Goal: Task Accomplishment & Management: Use online tool/utility

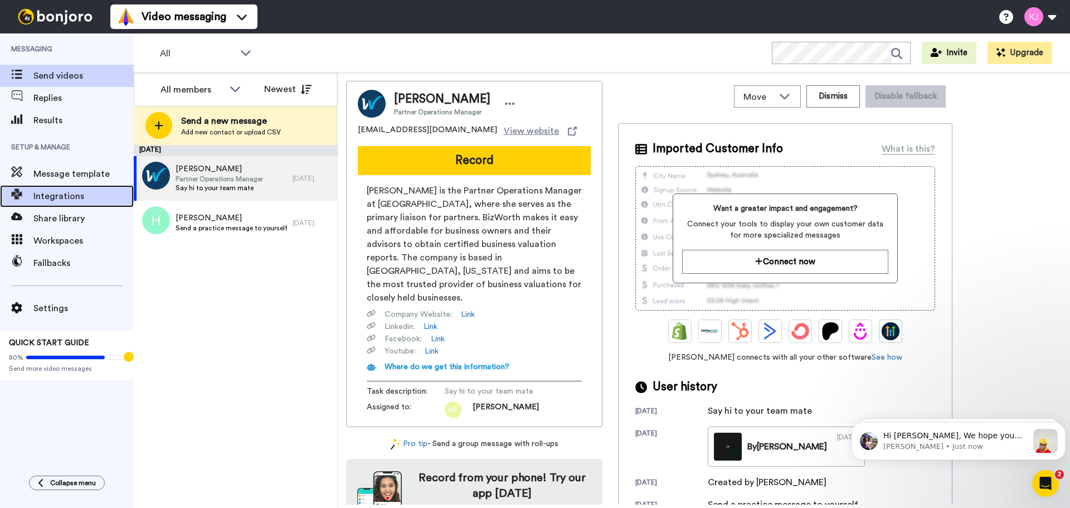
click at [72, 192] on span "Integrations" at bounding box center [83, 195] width 100 height 13
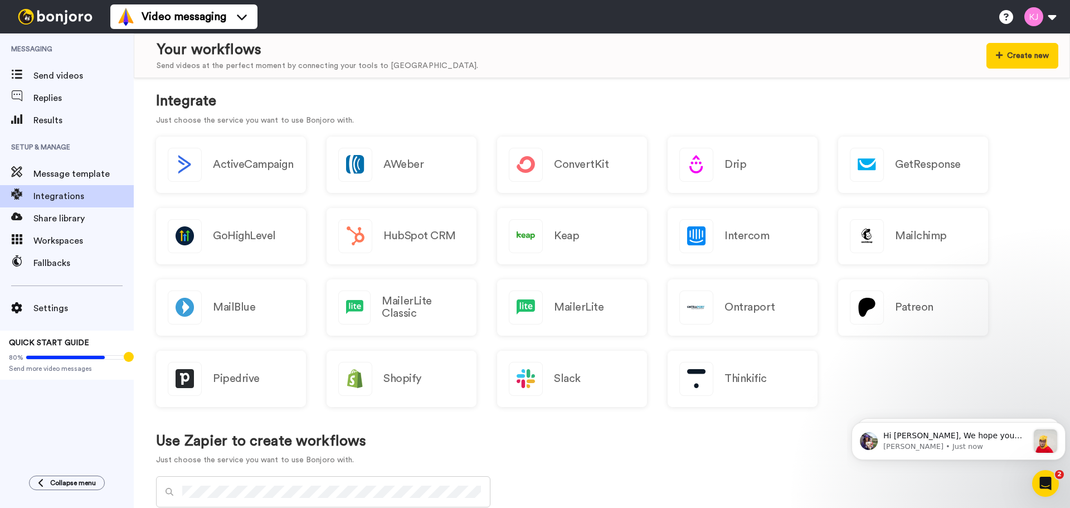
scroll to position [111, 0]
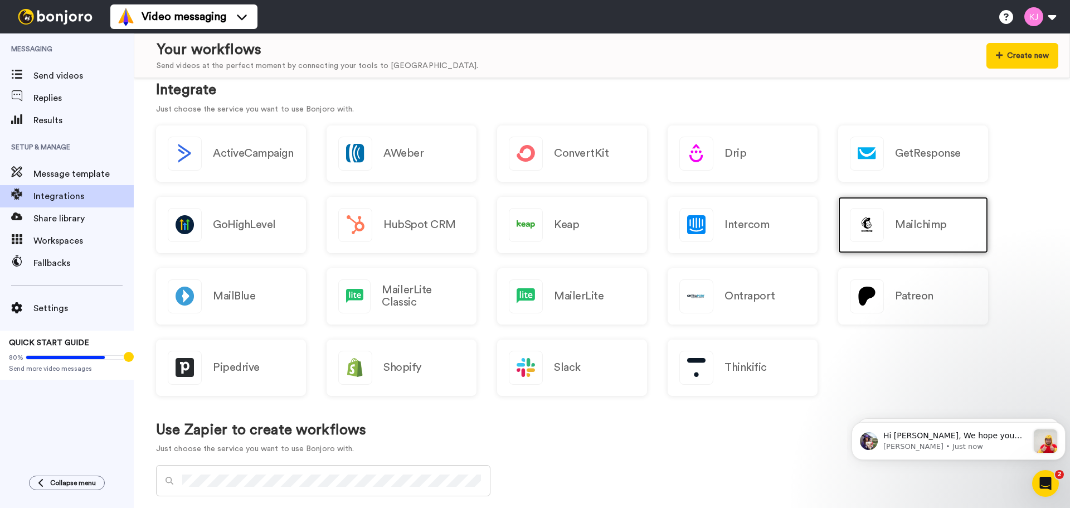
click at [957, 223] on div "Mailchimp" at bounding box center [913, 225] width 150 height 56
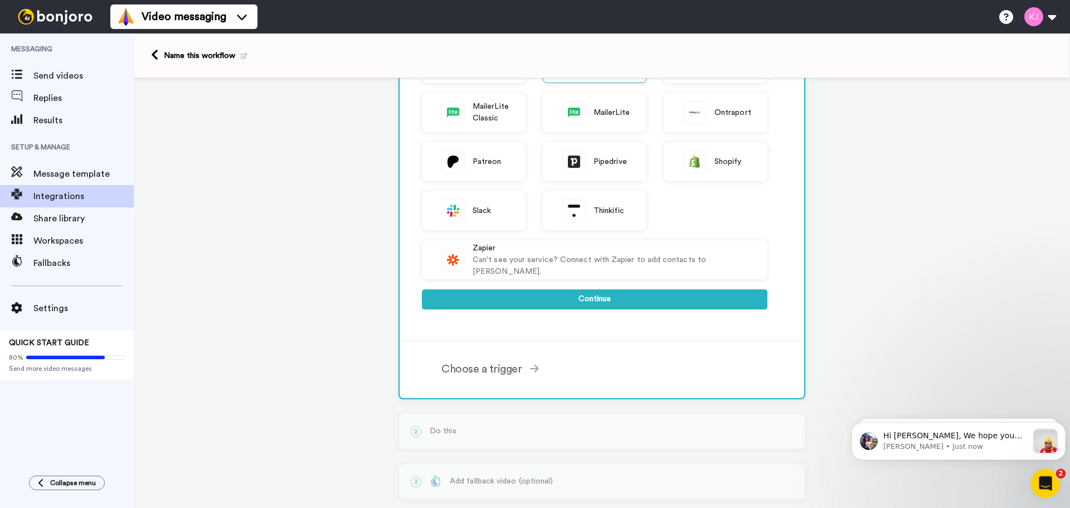
click at [1041, 475] on icon "Open Intercom Messenger" at bounding box center [1044, 482] width 18 height 18
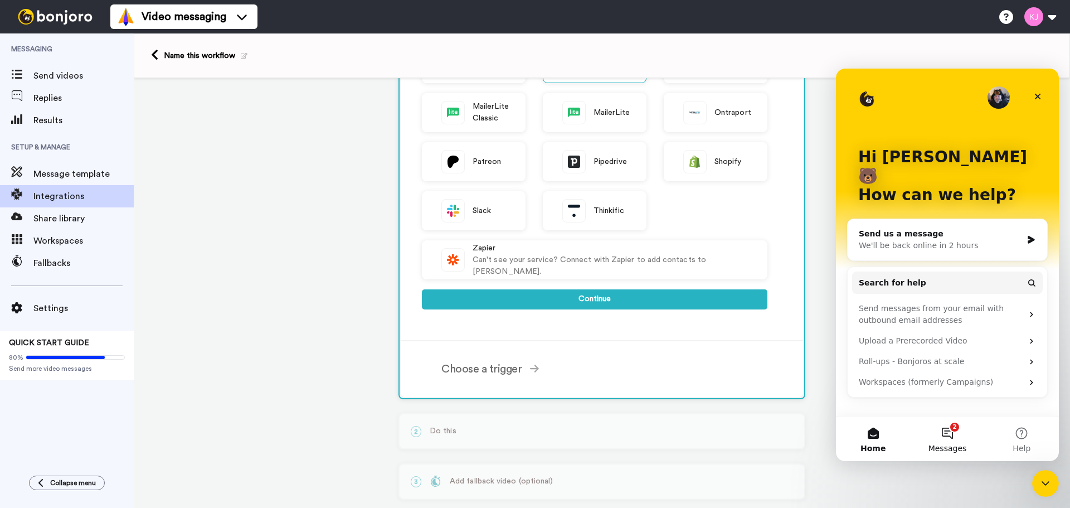
click at [937, 442] on button "2 Messages" at bounding box center [947, 438] width 74 height 45
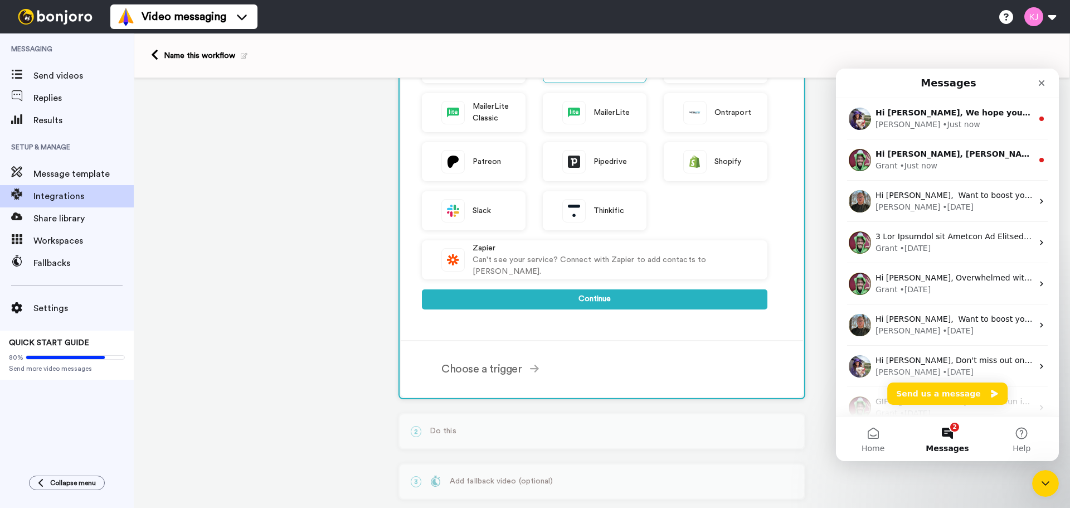
click at [933, 492] on div "1 Mailchimp Service selected ActiveCampaign AWeber Bonjoro ConvertKit Drip GetR…" at bounding box center [602, 188] width 936 height 778
click at [1037, 490] on div "Close Intercom Messenger" at bounding box center [1043, 481] width 27 height 27
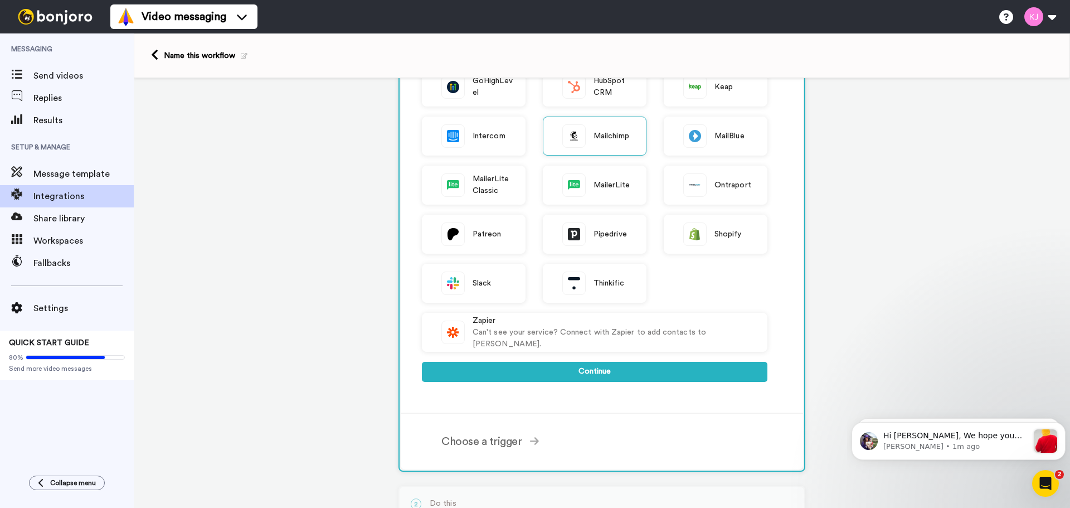
scroll to position [223, 0]
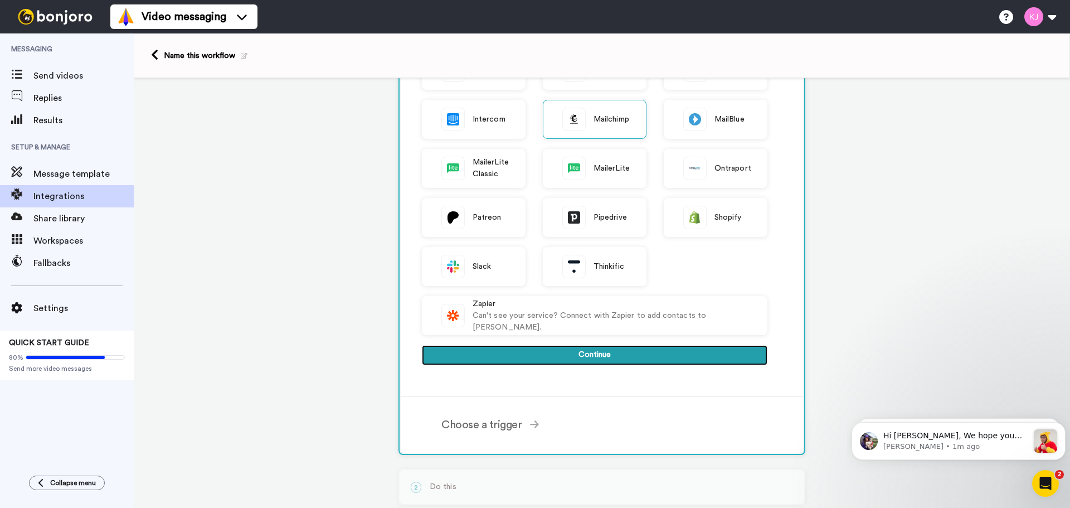
click at [559, 352] on button "Continue" at bounding box center [594, 355] width 345 height 20
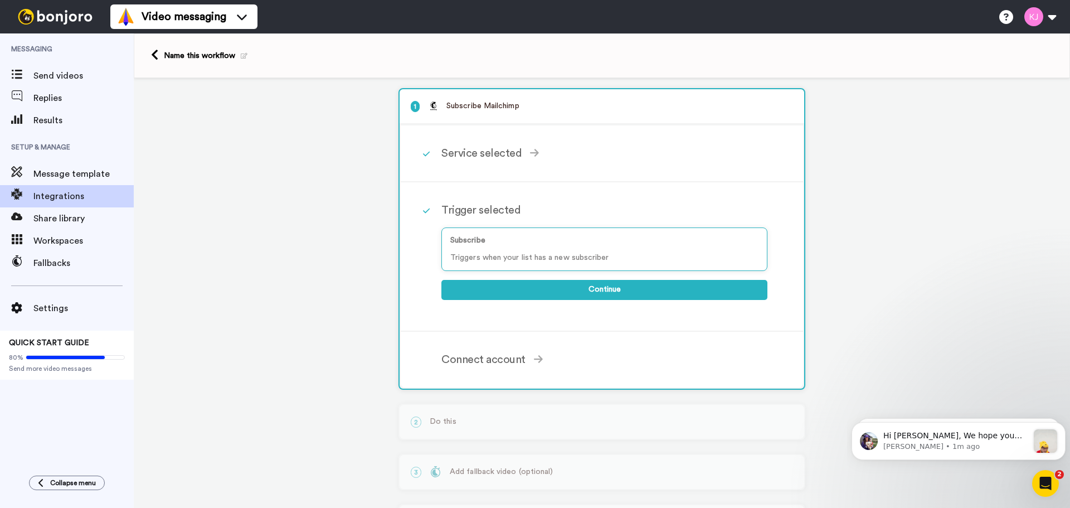
scroll to position [0, 0]
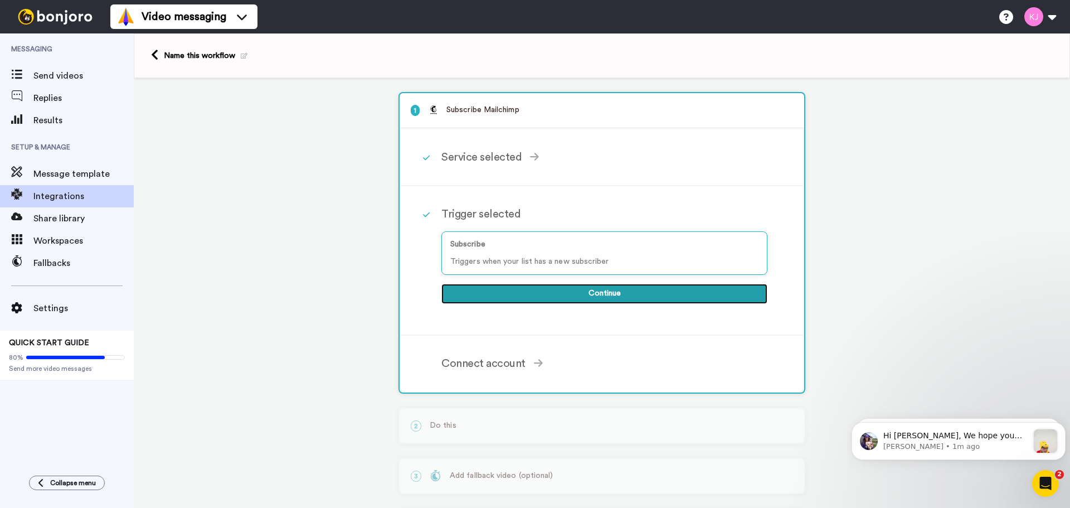
click at [631, 301] on button "Continue" at bounding box center [604, 294] width 326 height 20
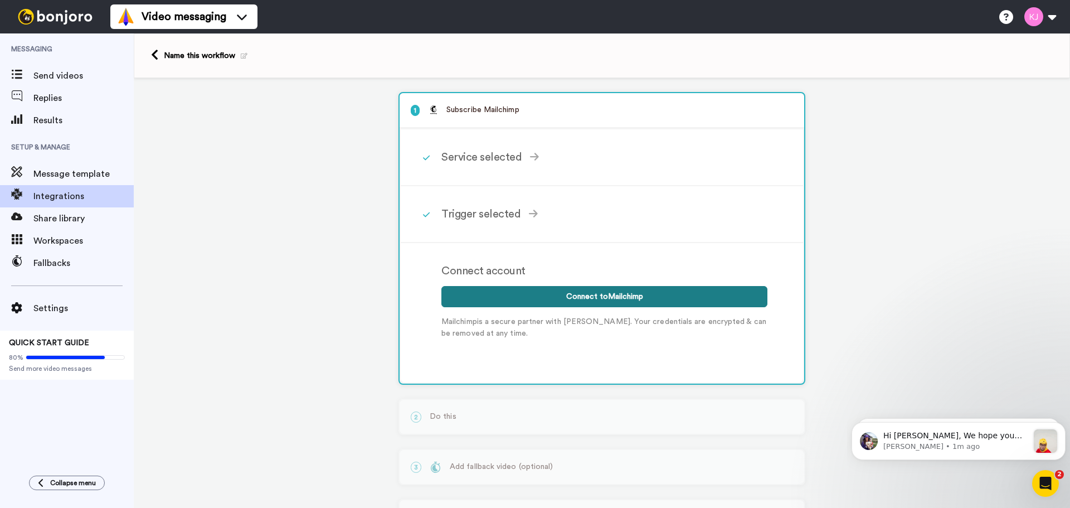
click at [648, 289] on button "Connect to Mailchimp" at bounding box center [604, 296] width 326 height 21
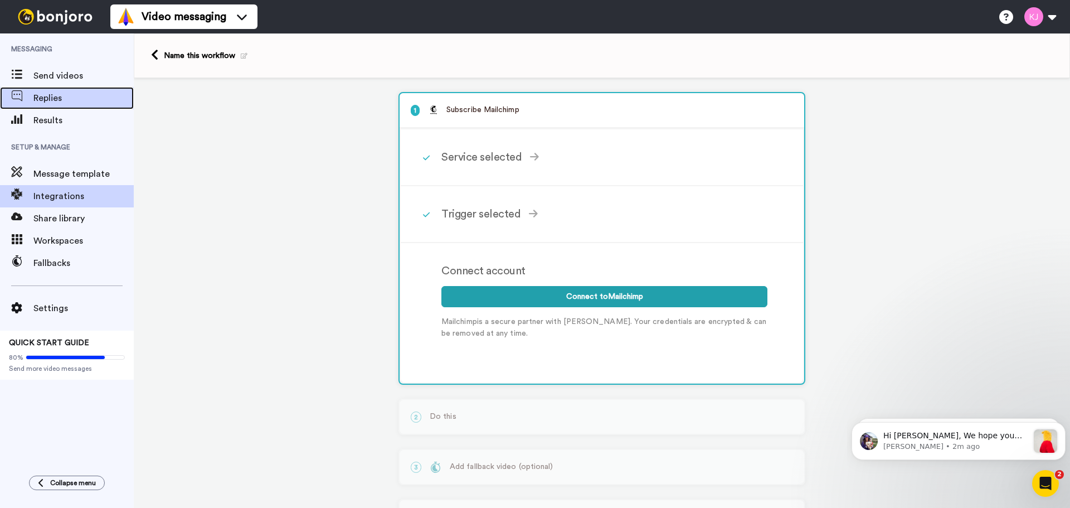
click at [45, 92] on span "Replies" at bounding box center [83, 97] width 100 height 13
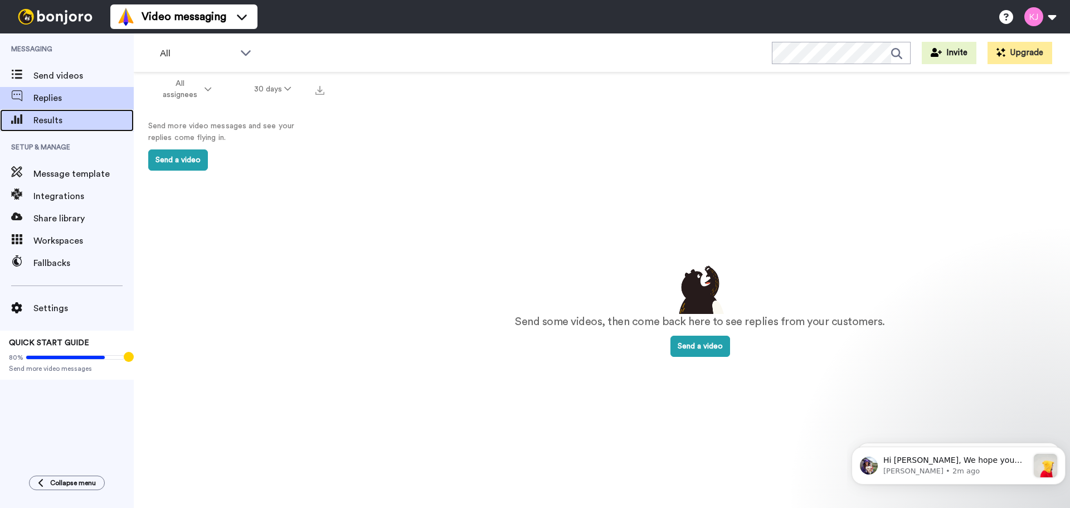
click at [41, 115] on span "Results" at bounding box center [83, 120] width 100 height 13
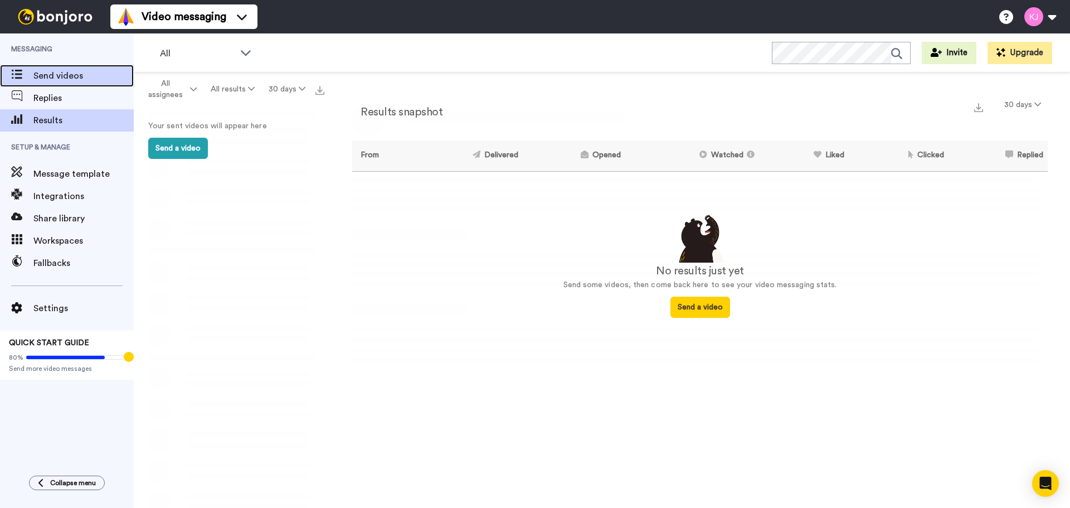
click at [99, 83] on div "Send videos" at bounding box center [67, 76] width 134 height 22
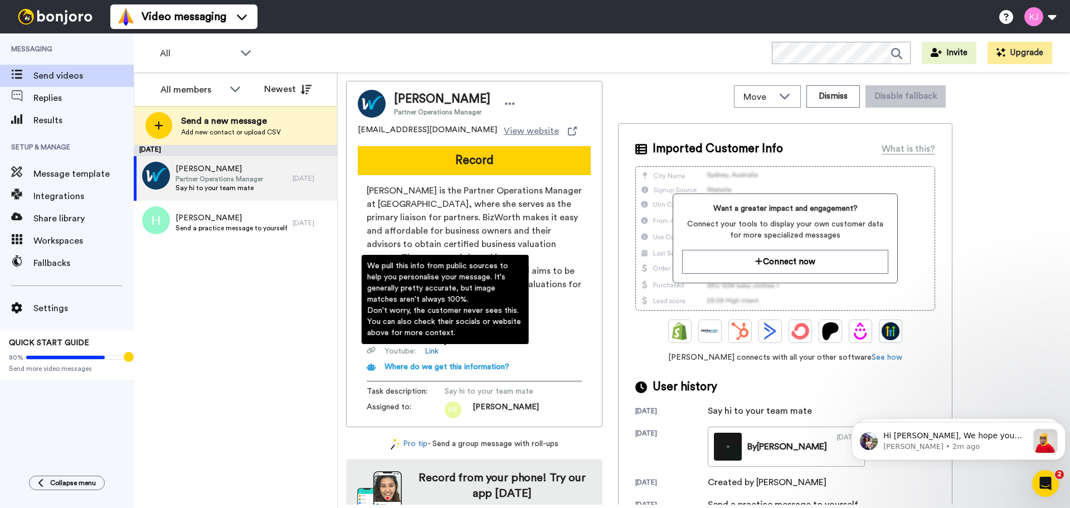
scroll to position [26, 0]
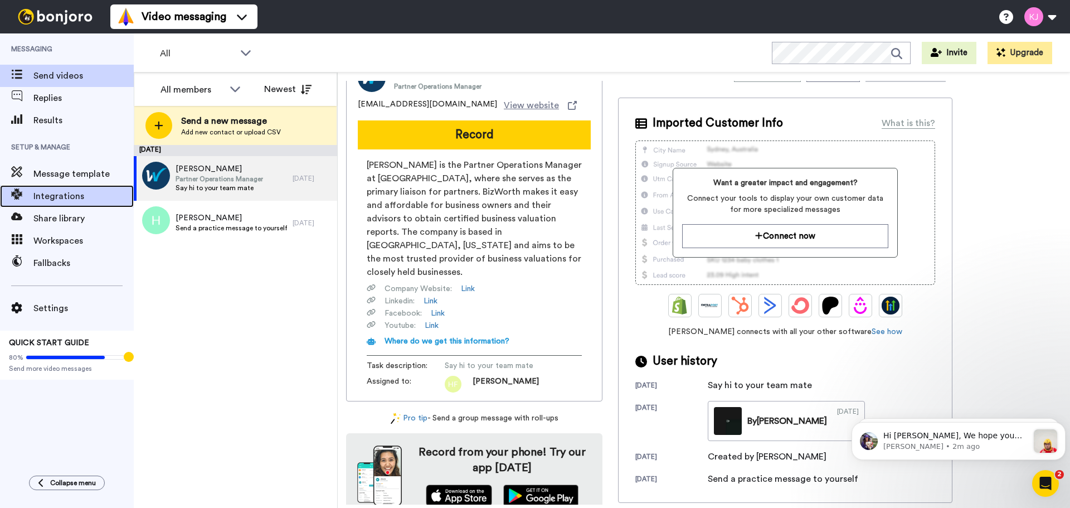
click at [79, 189] on span "Integrations" at bounding box center [83, 195] width 100 height 13
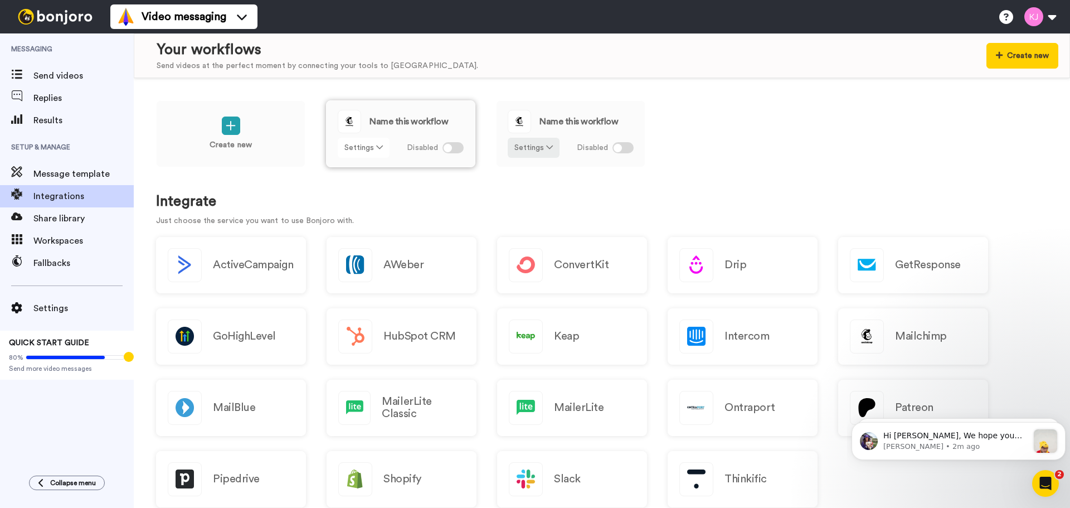
click at [359, 145] on button "Settings" at bounding box center [364, 148] width 52 height 20
click at [786, 167] on div "Create new Name this workflow Settings Disabled Name this workflow Settings Dis…" at bounding box center [602, 141] width 892 height 82
click at [234, 128] on icon at bounding box center [231, 126] width 10 height 12
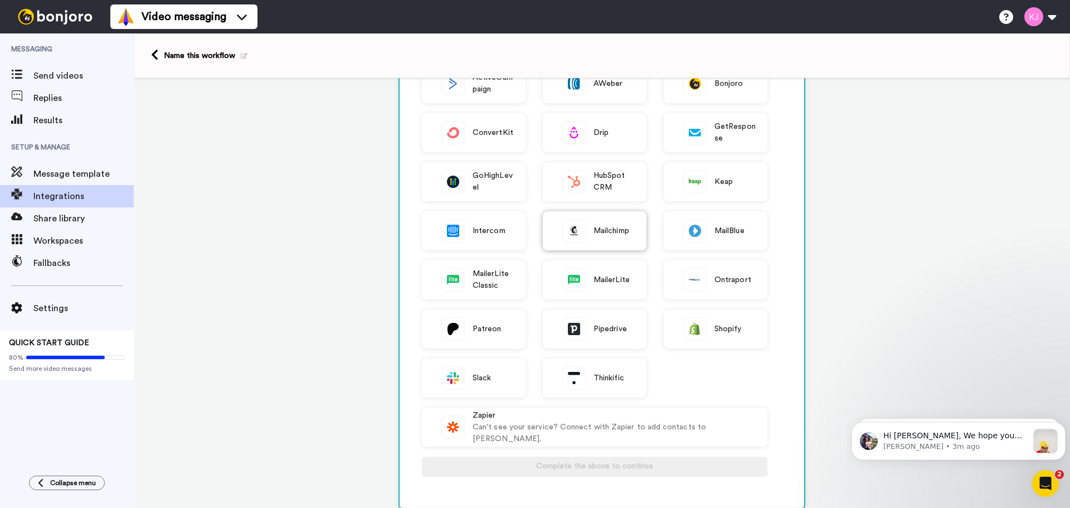
click at [614, 232] on span "Mailchimp" at bounding box center [611, 231] width 36 height 12
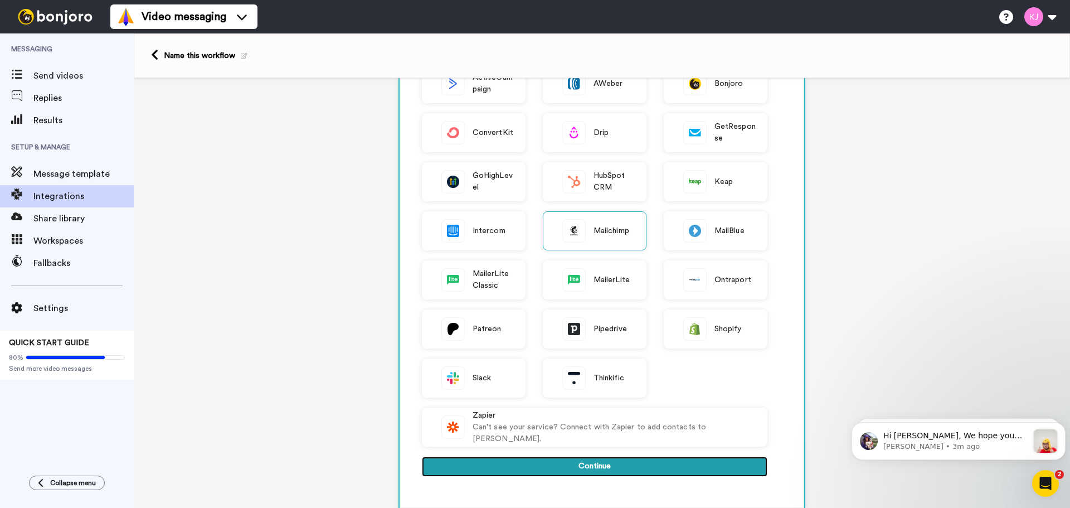
click at [631, 469] on button "Continue" at bounding box center [594, 466] width 345 height 20
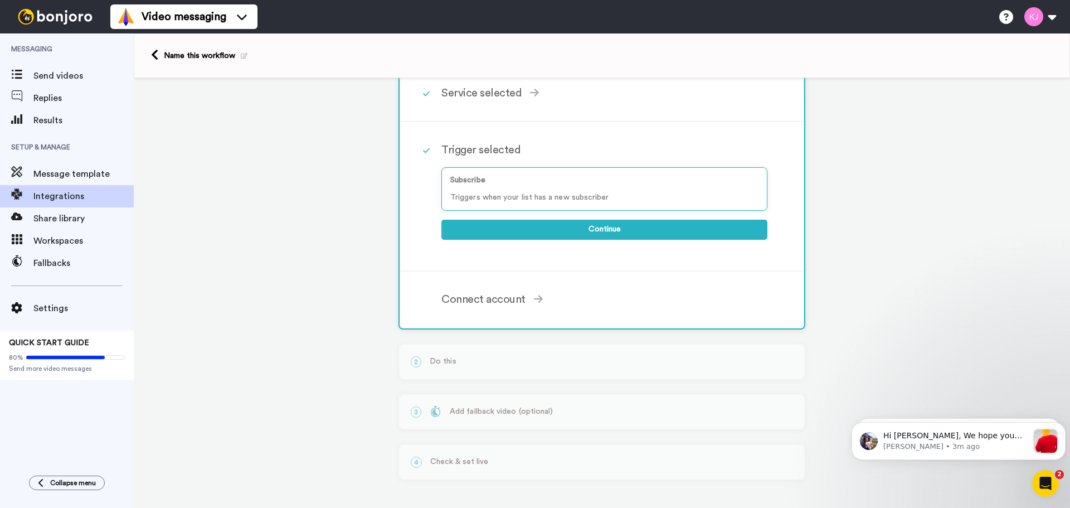
scroll to position [64, 0]
click at [555, 183] on p "Subscribe" at bounding box center [604, 180] width 308 height 12
click at [598, 187] on div "Subscribe Triggers when your list has a new subscriber" at bounding box center [604, 188] width 326 height 43
click at [552, 191] on div "Subscribe Triggers when your list has a new subscriber" at bounding box center [604, 188] width 326 height 43
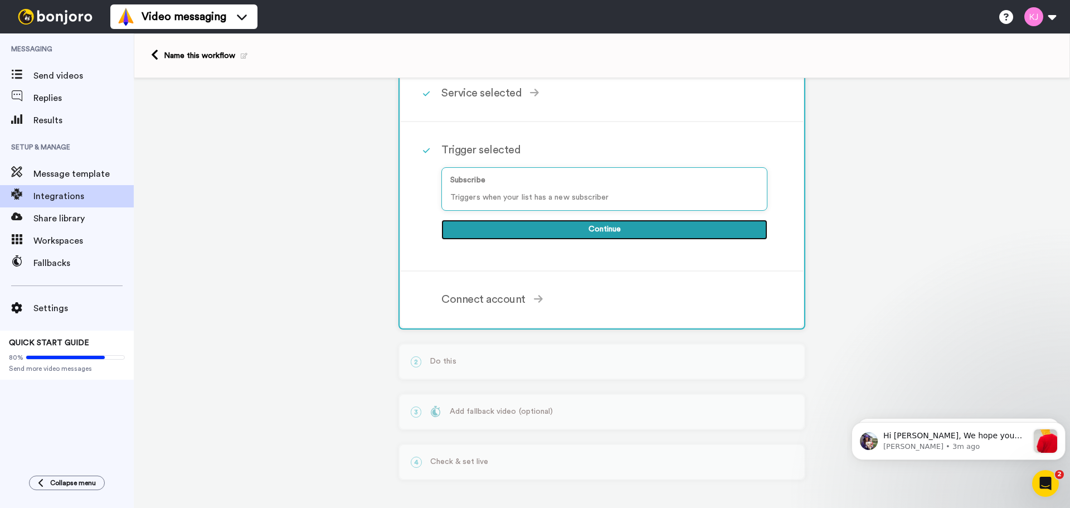
click at [572, 230] on button "Continue" at bounding box center [604, 230] width 326 height 20
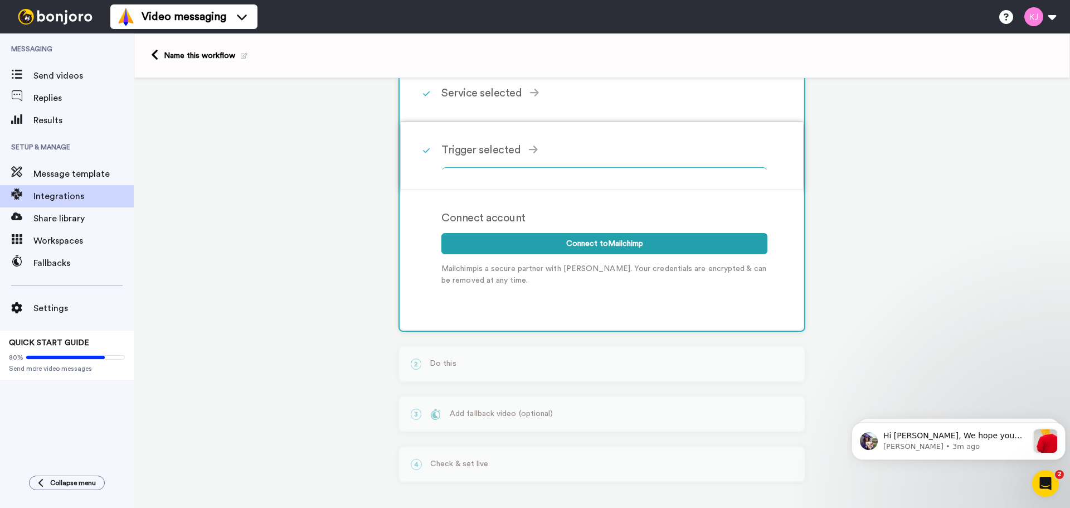
scroll to position [55, 0]
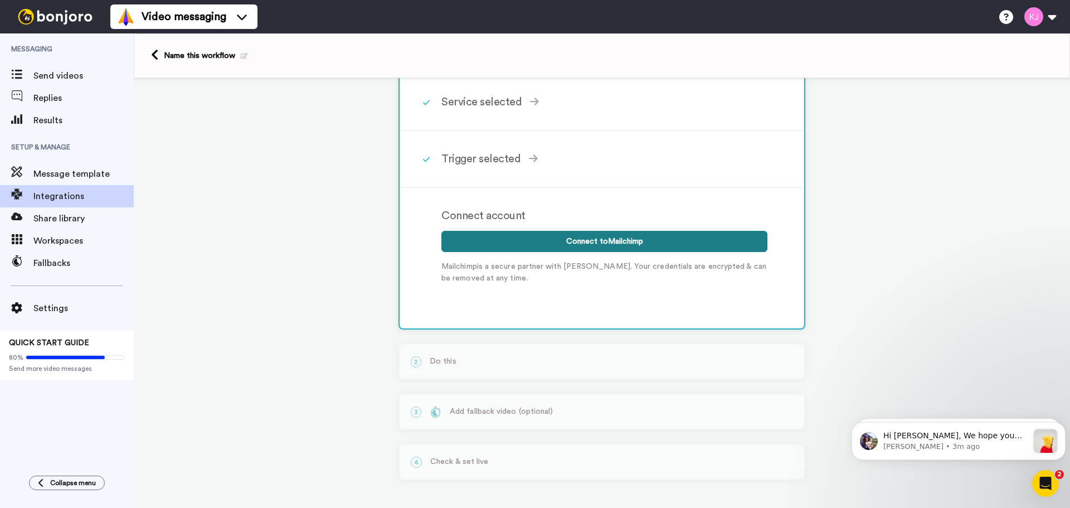
click at [565, 249] on button "Connect to Mailchimp" at bounding box center [604, 241] width 326 height 21
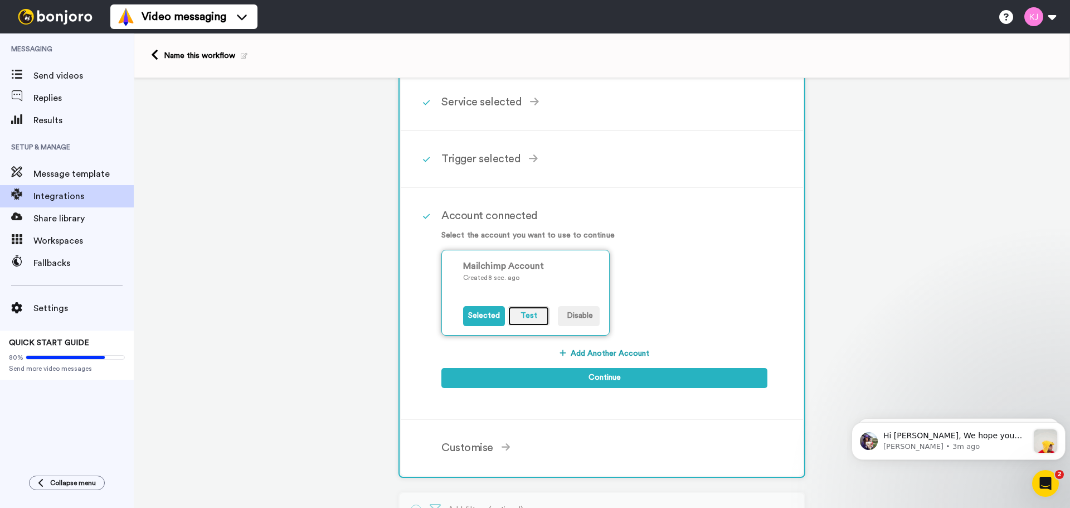
click at [529, 315] on button "Test" at bounding box center [529, 316] width 42 height 20
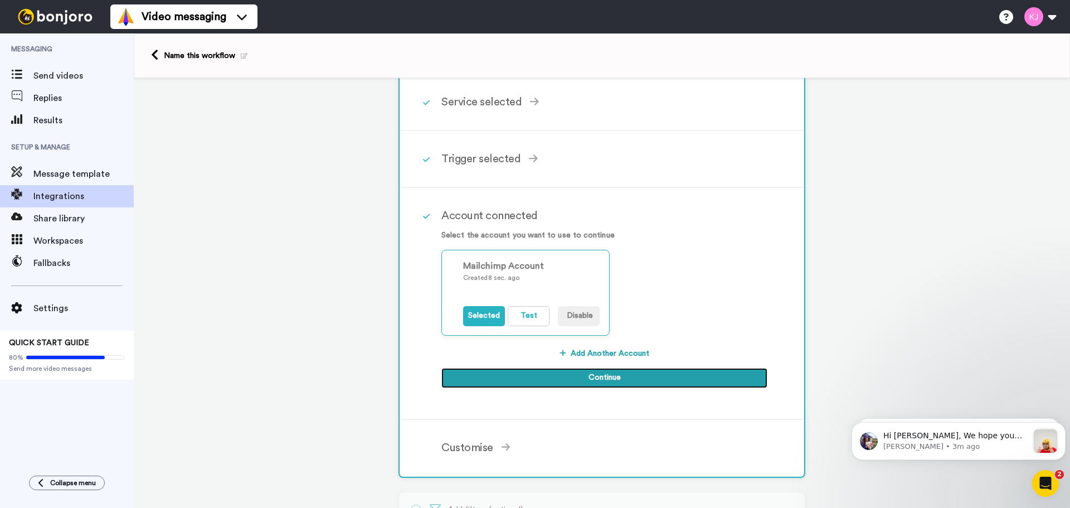
click at [610, 379] on button "Continue" at bounding box center [604, 378] width 326 height 20
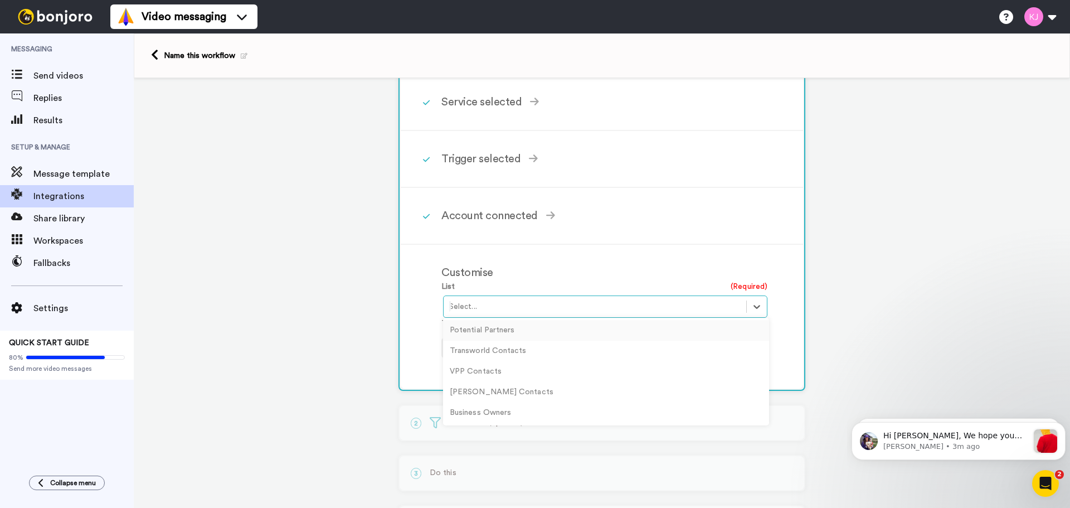
click at [558, 307] on div at bounding box center [594, 306] width 291 height 13
click at [546, 416] on div "Business Owners" at bounding box center [606, 412] width 326 height 21
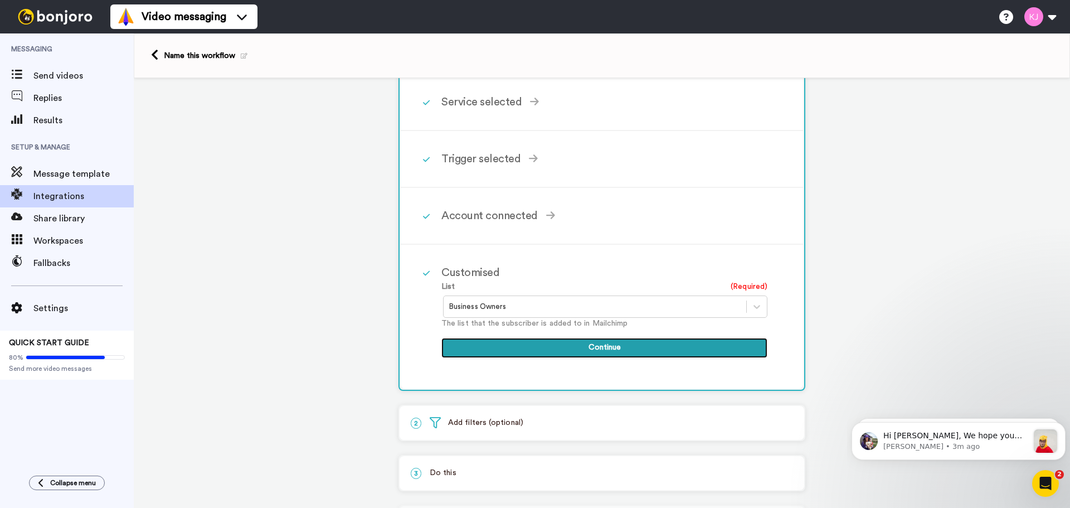
click at [546, 353] on button "Continue" at bounding box center [604, 348] width 326 height 20
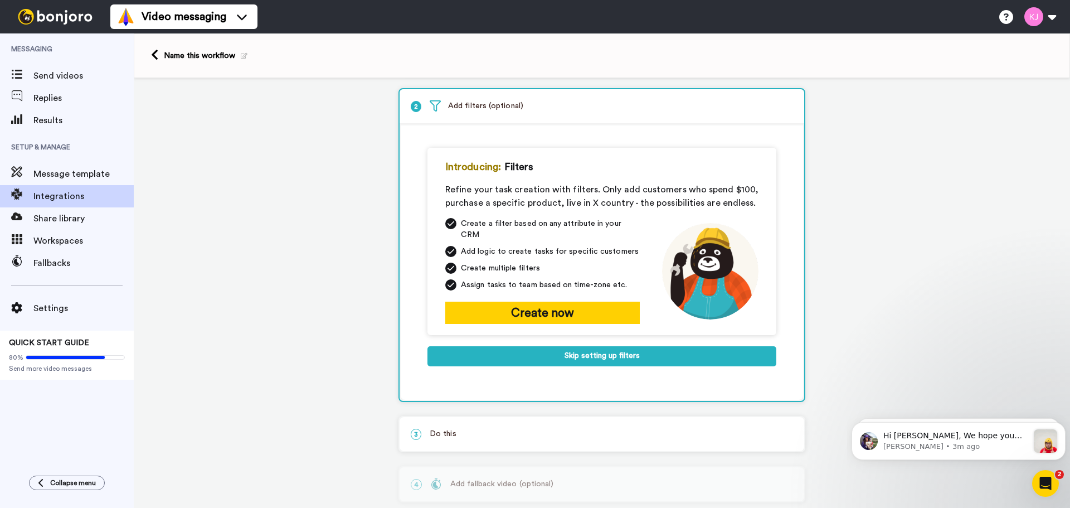
scroll to position [50, 0]
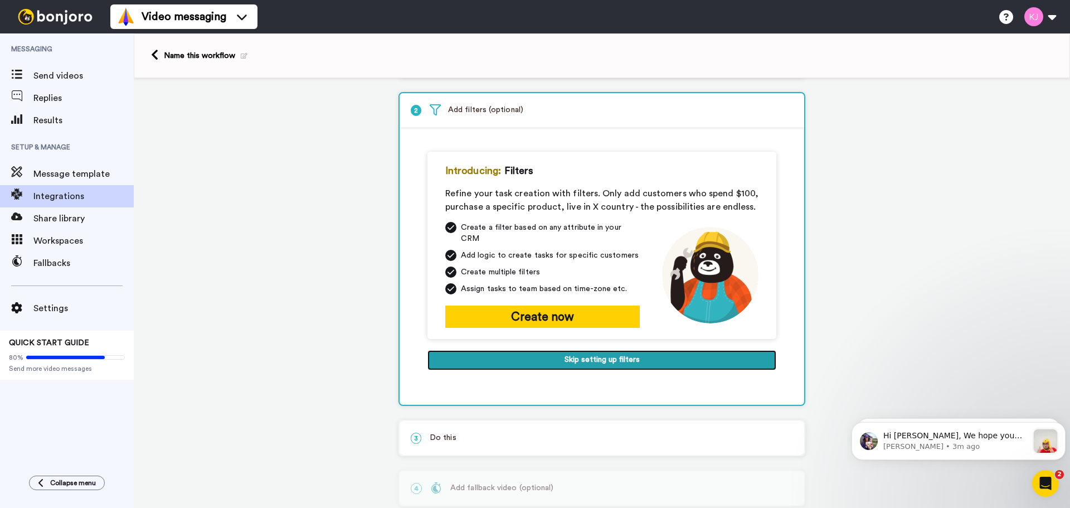
click at [537, 352] on button "Skip setting up filters" at bounding box center [601, 360] width 349 height 20
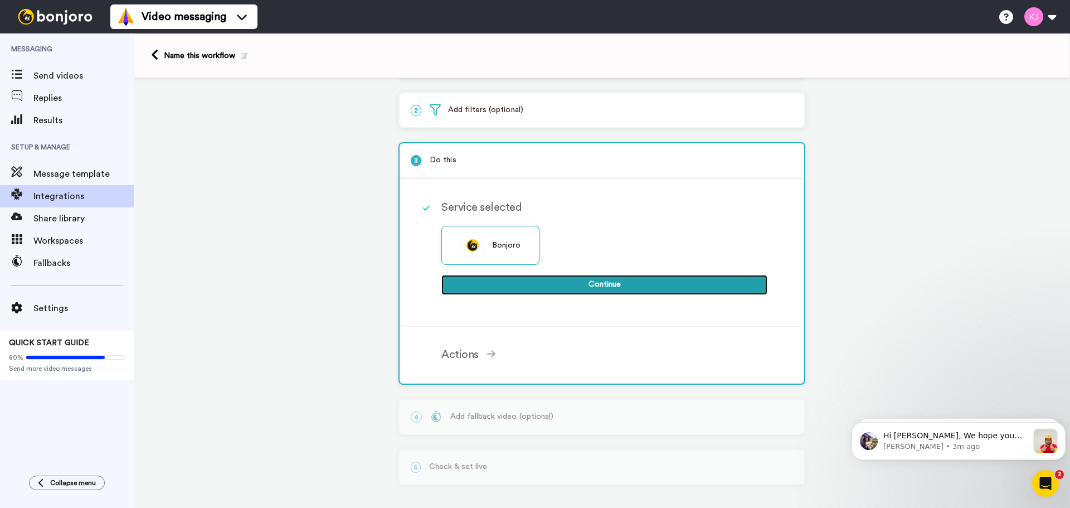
click at [543, 285] on button "Continue" at bounding box center [604, 285] width 326 height 20
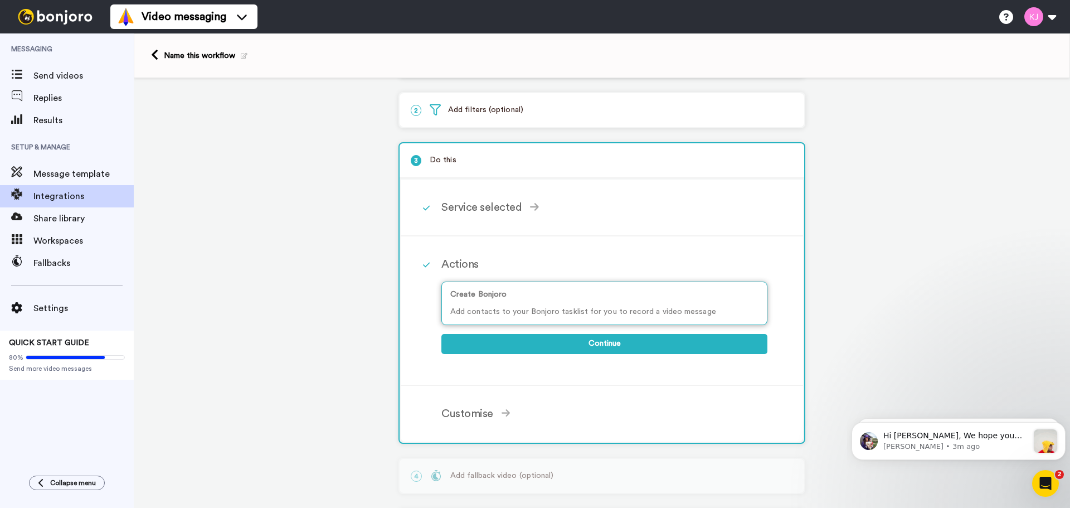
click at [551, 308] on p "Add contacts to your Bonjoro tasklist for you to record a video message" at bounding box center [604, 312] width 308 height 12
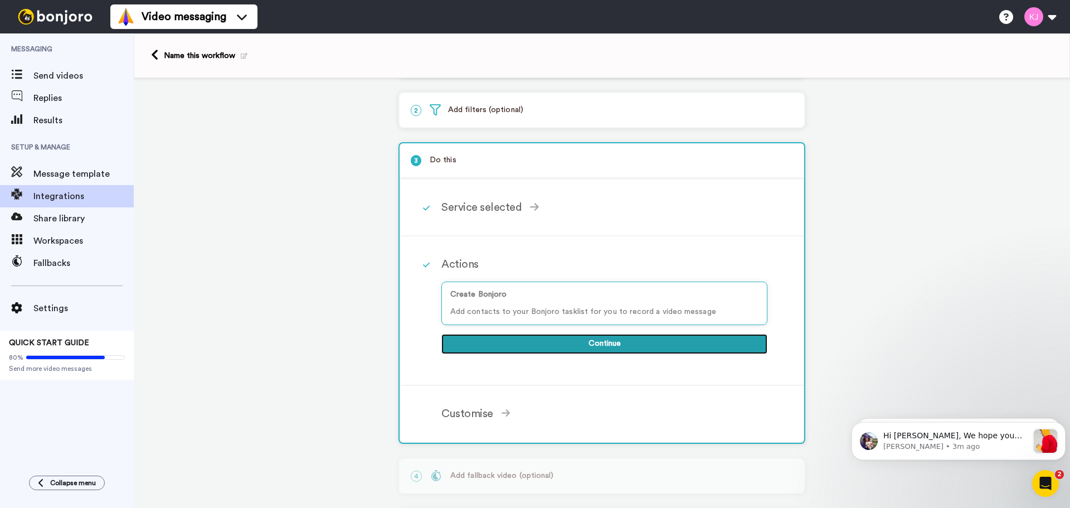
click at [621, 342] on button "Continue" at bounding box center [604, 344] width 326 height 20
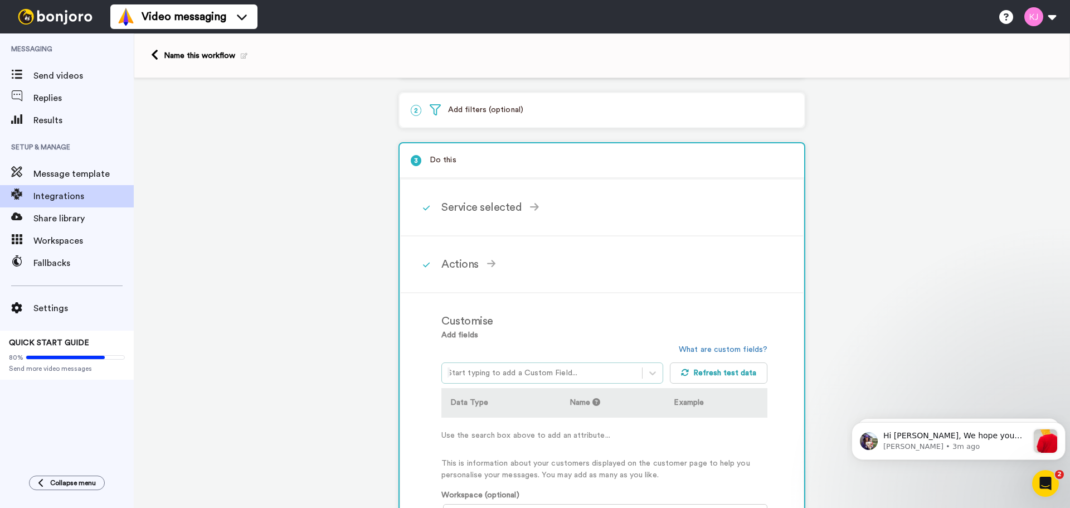
click at [523, 371] on div at bounding box center [541, 372] width 189 height 13
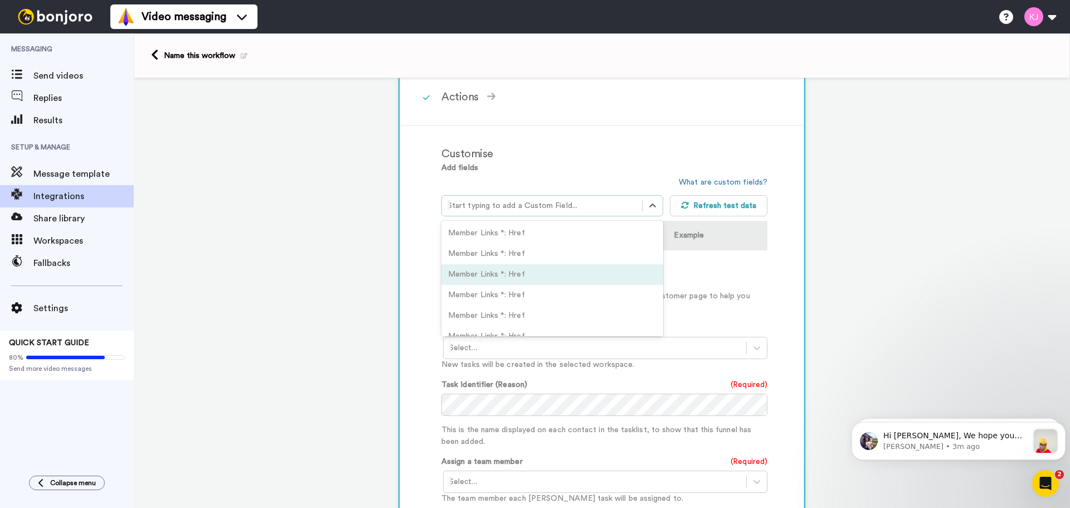
scroll to position [56, 0]
click at [702, 303] on p "This is information about your customers displayed on the customer page to help…" at bounding box center [604, 301] width 326 height 23
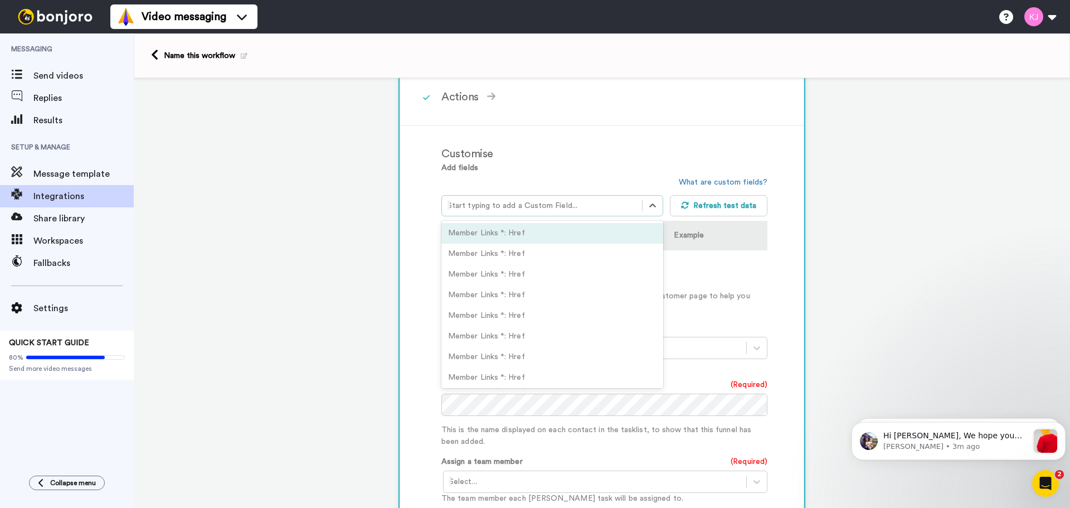
click at [481, 197] on div "Start typing to add a Custom Field..." at bounding box center [542, 206] width 200 height 18
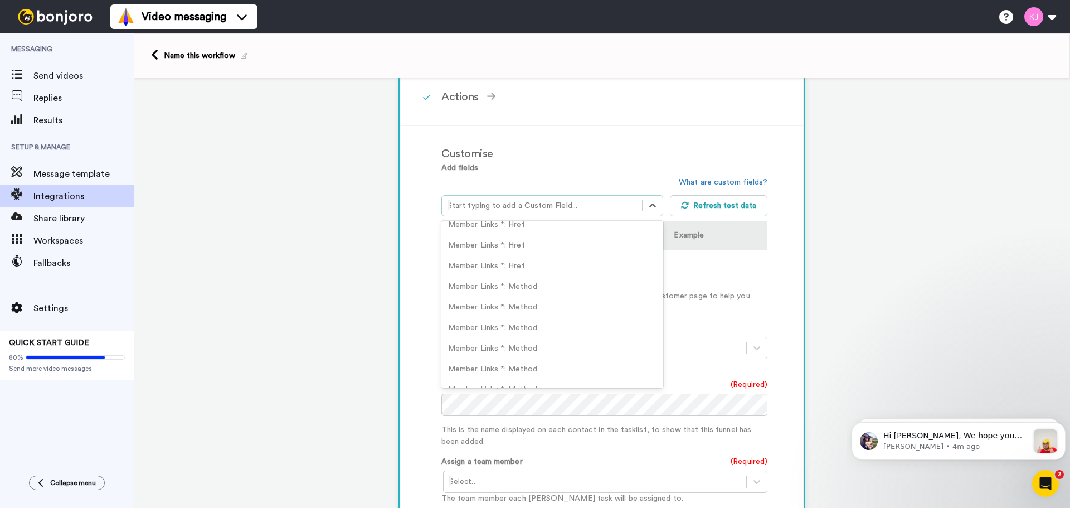
scroll to position [0, 0]
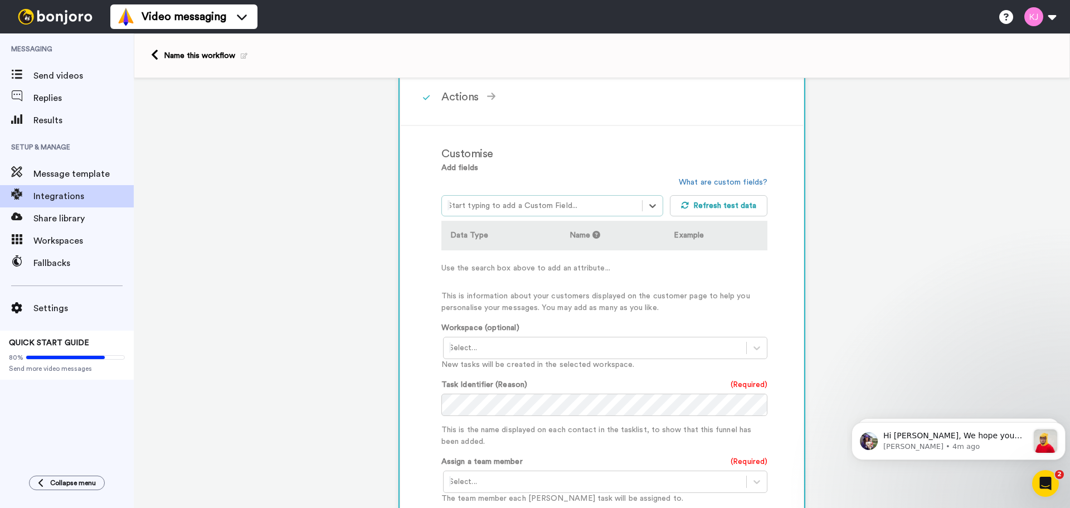
click at [554, 198] on div "Start typing to add a Custom Field..." at bounding box center [542, 206] width 200 height 18
